Goal: Task Accomplishment & Management: Manage account settings

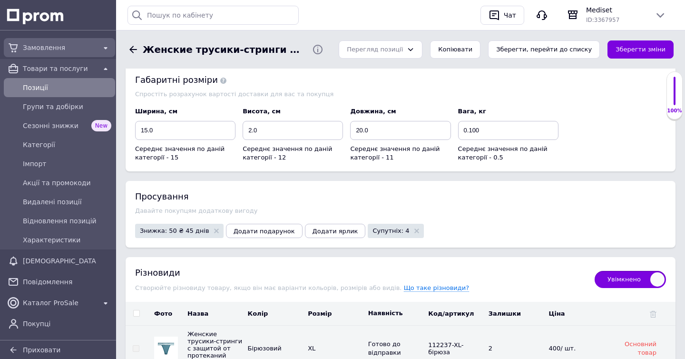
click at [30, 51] on span "Замовлення" at bounding box center [59, 48] width 73 height 10
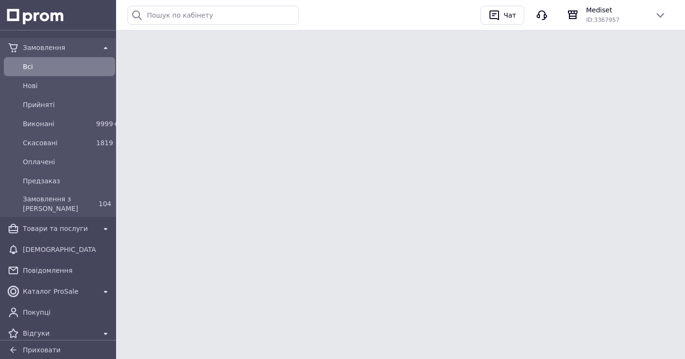
click at [30, 51] on span "Замовлення" at bounding box center [59, 48] width 73 height 10
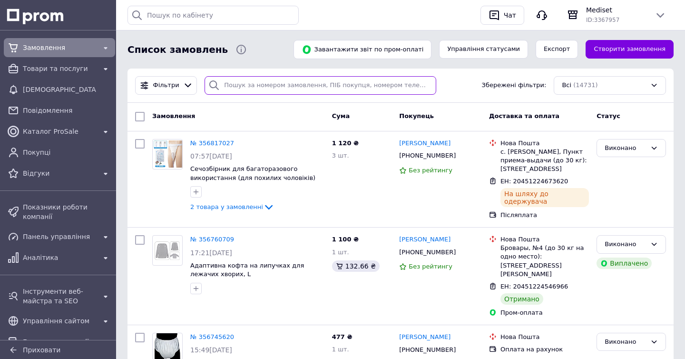
click at [246, 87] on input "search" at bounding box center [321, 85] width 232 height 19
paste input "19711"
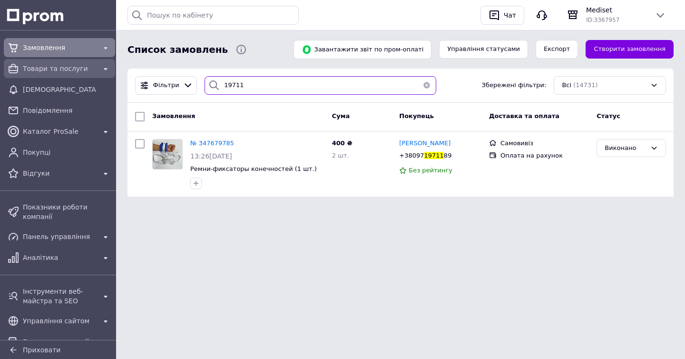
type input "19711"
click at [49, 65] on span "Товари та послуги" at bounding box center [59, 69] width 73 height 10
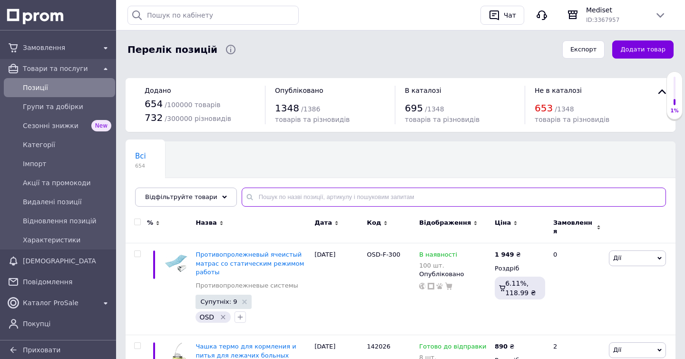
click at [266, 197] on input "text" at bounding box center [454, 196] width 424 height 19
paste input "19711"
type input "19711"
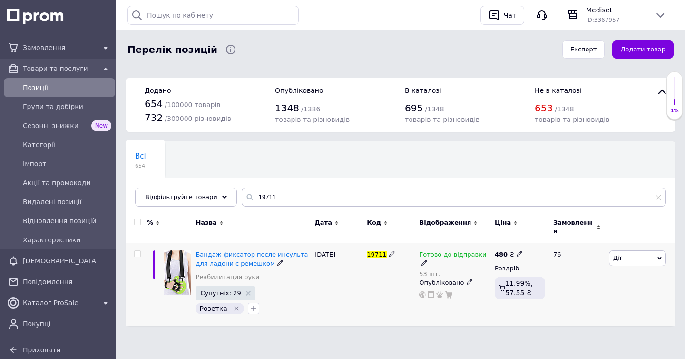
click at [427, 259] on span at bounding box center [425, 262] width 6 height 7
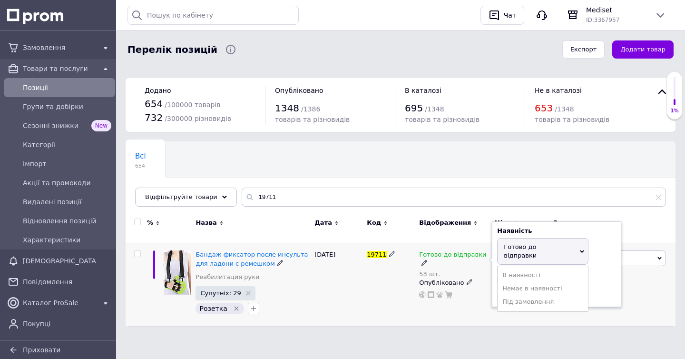
click at [600, 272] on div "Залишки" at bounding box center [556, 276] width 119 height 9
click at [547, 283] on input "53" at bounding box center [533, 292] width 72 height 19
click at [550, 283] on input "53" at bounding box center [533, 292] width 72 height 19
type input "52"
click at [390, 295] on div "19711" at bounding box center [390, 284] width 52 height 83
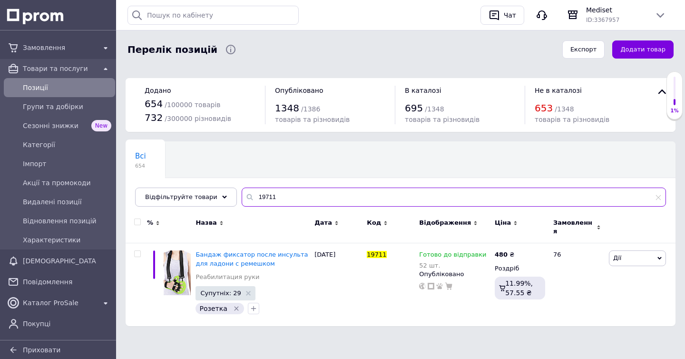
click at [263, 194] on input "19711" at bounding box center [454, 196] width 424 height 19
paste input "24"
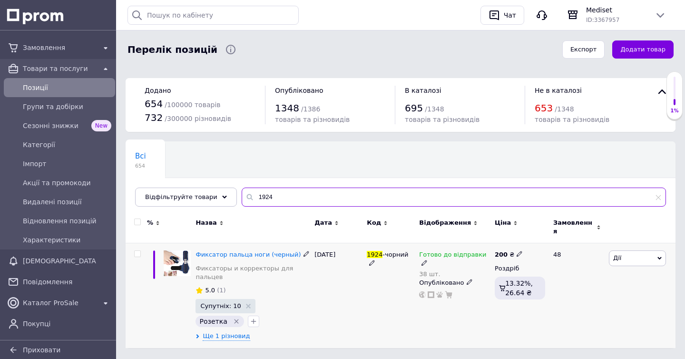
type input "1924"
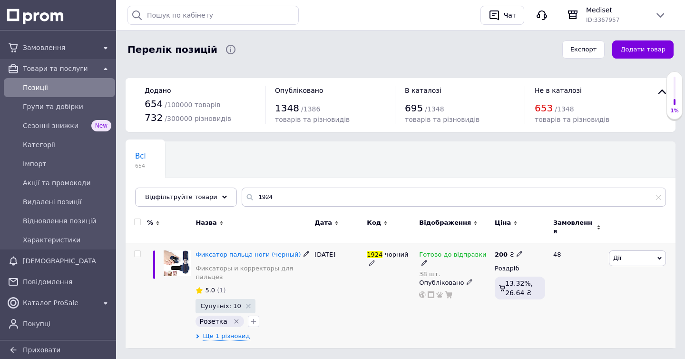
click at [427, 260] on icon at bounding box center [425, 263] width 6 height 6
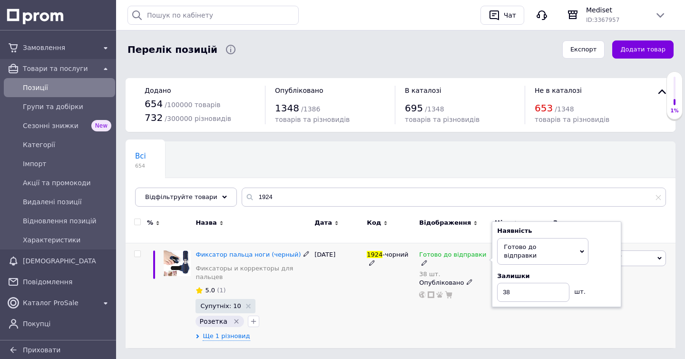
click at [595, 272] on div "Залишки" at bounding box center [556, 276] width 119 height 9
click at [555, 283] on input "38" at bounding box center [533, 292] width 72 height 19
type input "39"
click at [357, 305] on div "[DATE]" at bounding box center [338, 295] width 52 height 105
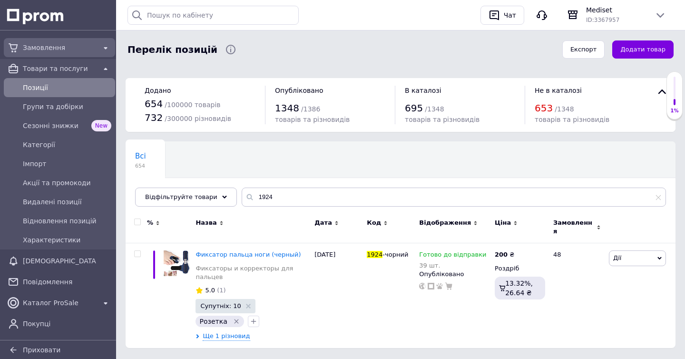
click at [41, 50] on span "Замовлення" at bounding box center [59, 48] width 73 height 10
